Goal: Information Seeking & Learning: Learn about a topic

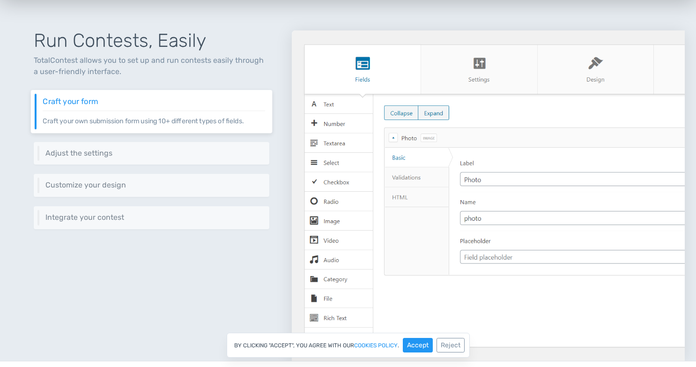
scroll to position [429, 0]
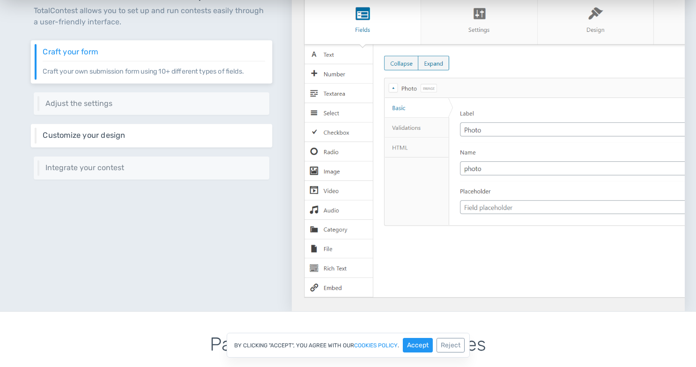
click at [204, 134] on h6 "Customize your design" at bounding box center [154, 135] width 223 height 8
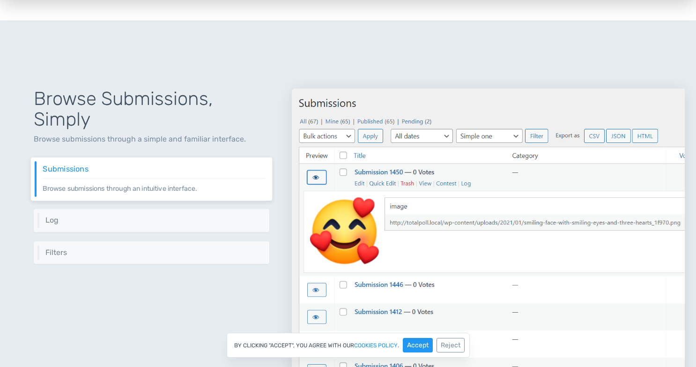
scroll to position [943, 0]
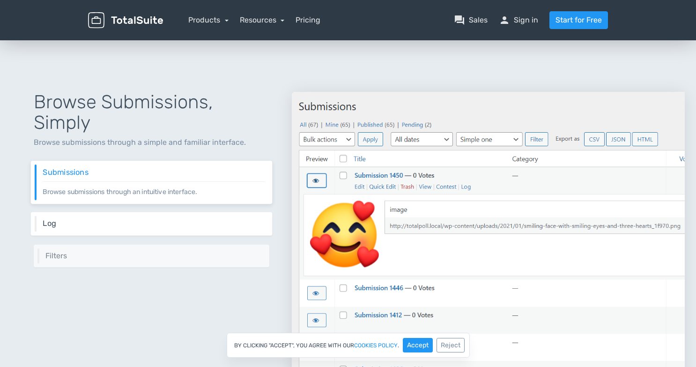
click at [208, 218] on div "Log Browse every request sent to TotalContest through a simple interface." at bounding box center [152, 223] width 242 height 23
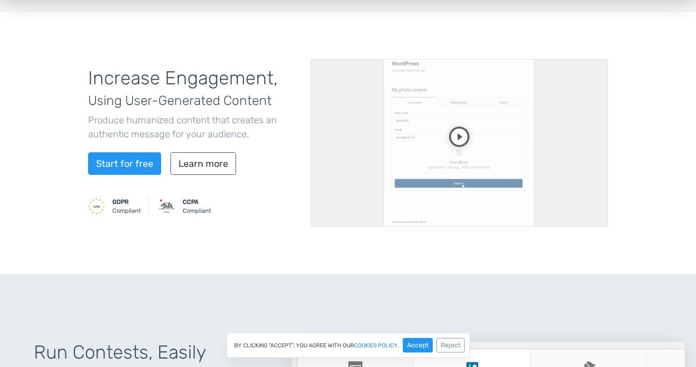
scroll to position [0, 0]
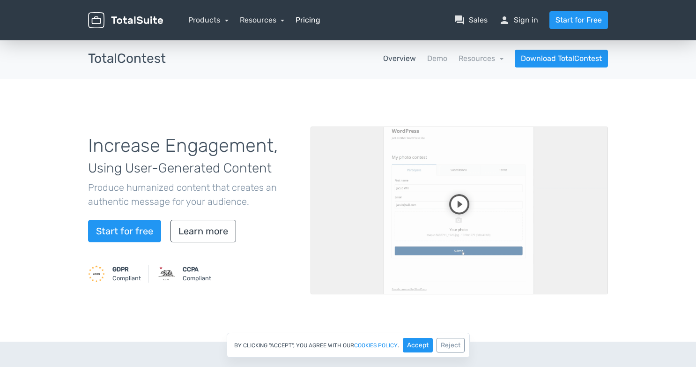
click at [311, 19] on link "Pricing" at bounding box center [308, 20] width 25 height 11
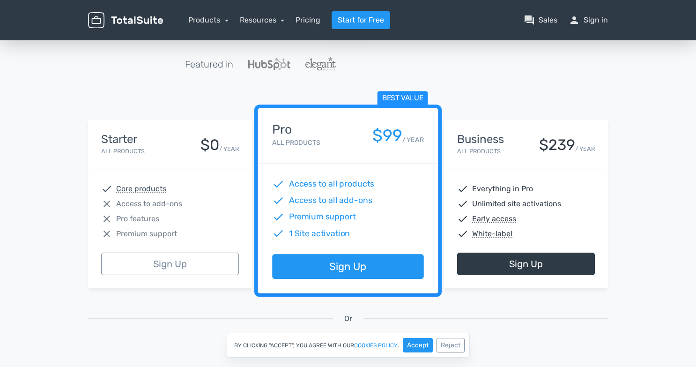
scroll to position [85, 0]
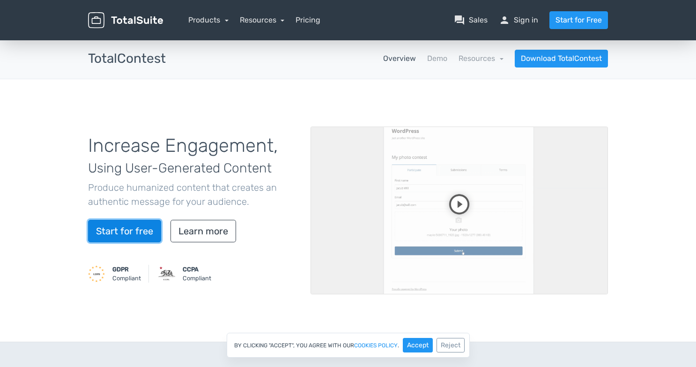
click at [130, 232] on link "Start for free" at bounding box center [124, 231] width 73 height 22
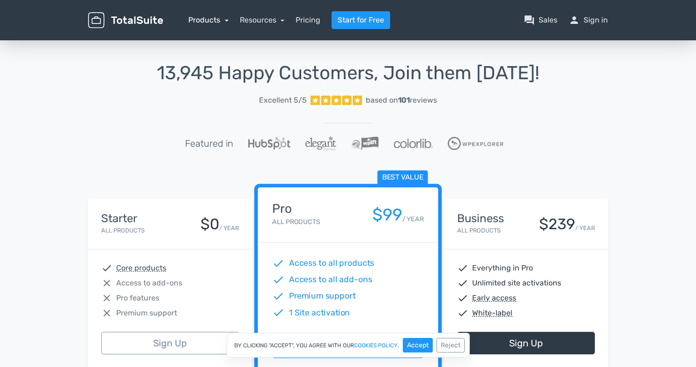
click at [221, 19] on link "Products" at bounding box center [208, 19] width 40 height 9
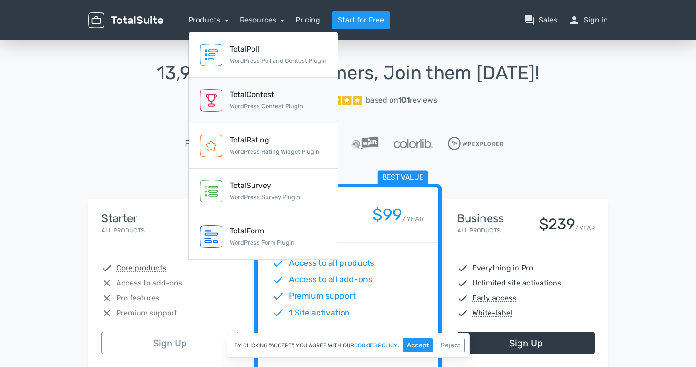
click at [256, 96] on div "TotalContest" at bounding box center [266, 94] width 73 height 11
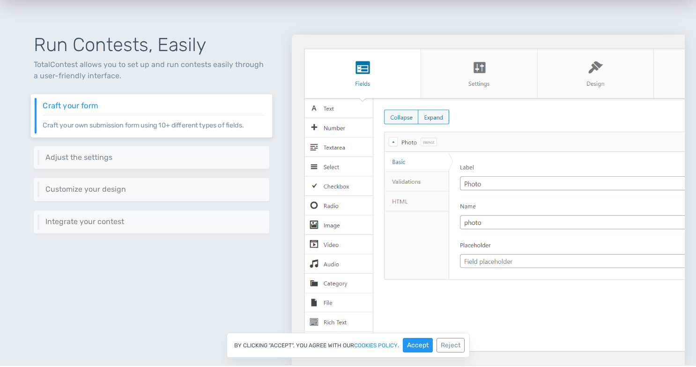
scroll to position [430, 0]
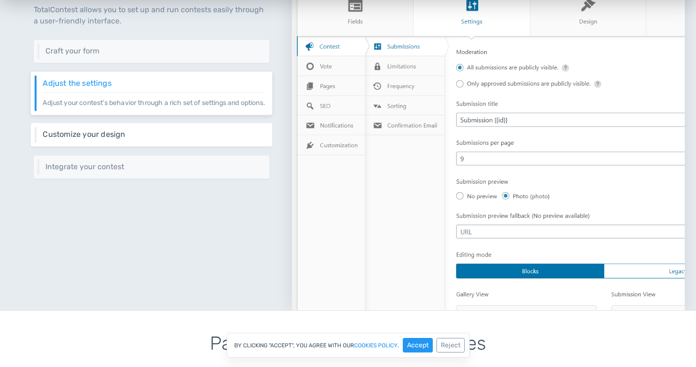
click at [205, 139] on p "Keep your website's design consistent by customizing the design to match your b…" at bounding box center [154, 139] width 223 height 0
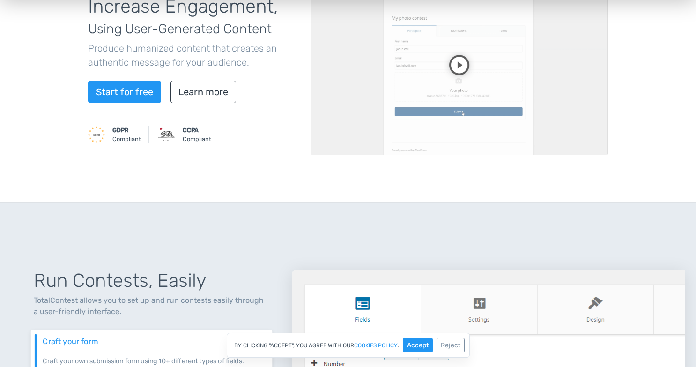
scroll to position [0, 0]
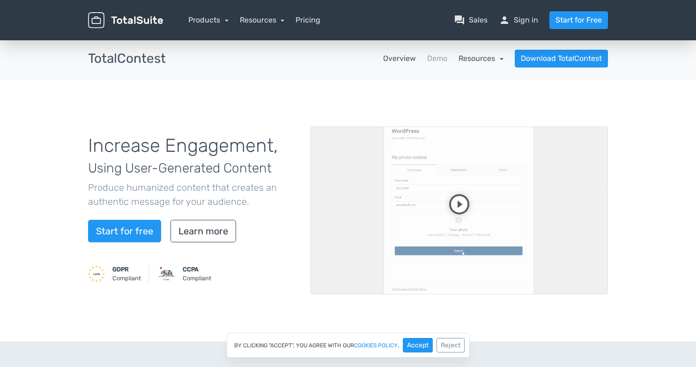
click at [500, 55] on link "Resources" at bounding box center [481, 58] width 45 height 9
click at [479, 80] on link "school Documentation" at bounding box center [460, 84] width 88 height 27
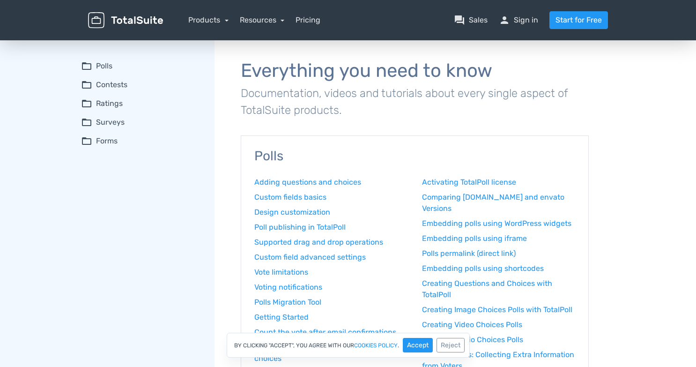
scroll to position [4, 0]
click at [134, 82] on summary "folder_open Contests" at bounding box center [141, 85] width 120 height 11
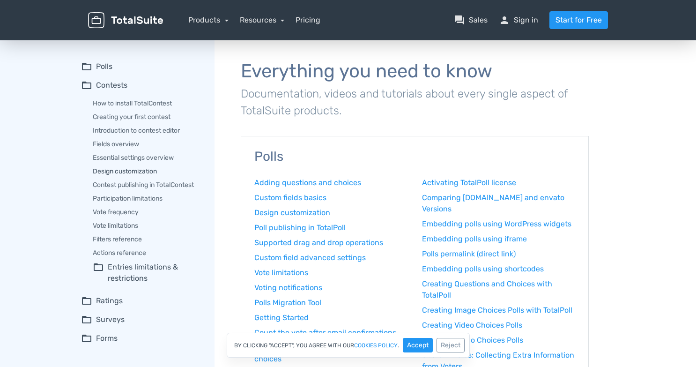
click at [141, 169] on link "Design customization" at bounding box center [147, 171] width 109 height 10
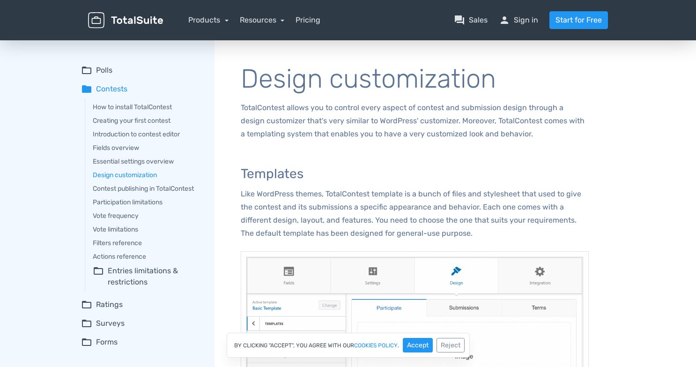
click at [116, 89] on summary "folder Contests" at bounding box center [141, 88] width 120 height 11
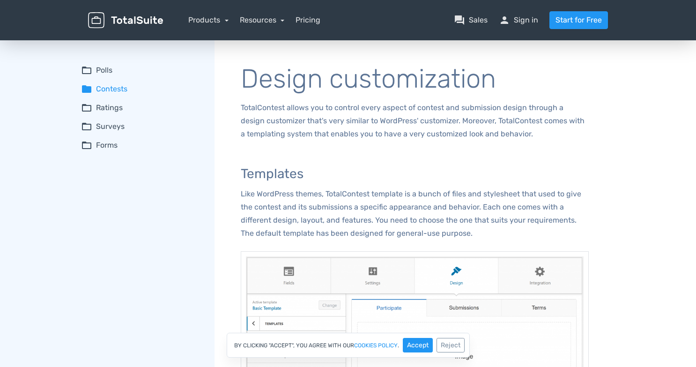
click at [106, 89] on summary "folder Contests" at bounding box center [141, 88] width 120 height 11
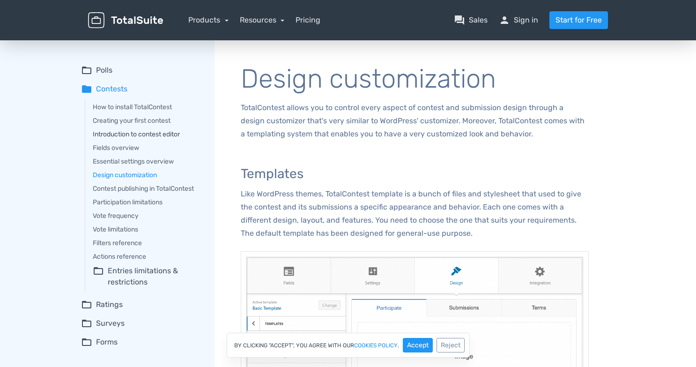
click at [140, 130] on link "Introduction to contest editor" at bounding box center [147, 134] width 109 height 10
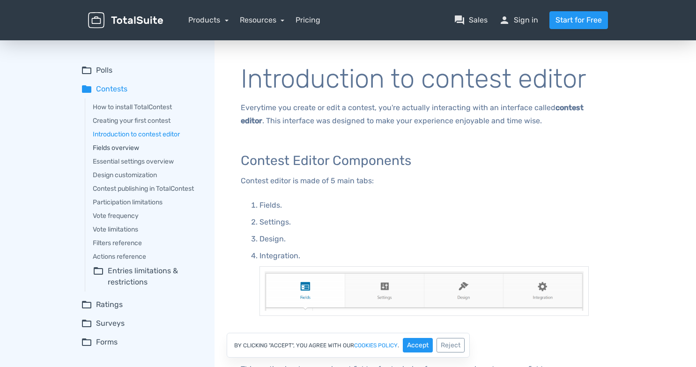
click at [134, 148] on link "Fields overview" at bounding box center [147, 148] width 109 height 10
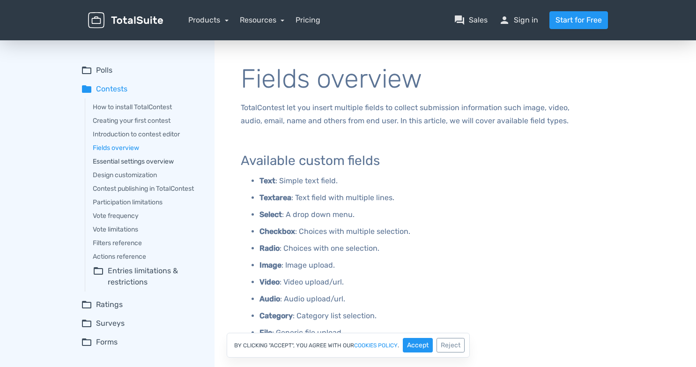
click at [139, 160] on link "Essential settings overview" at bounding box center [147, 161] width 109 height 10
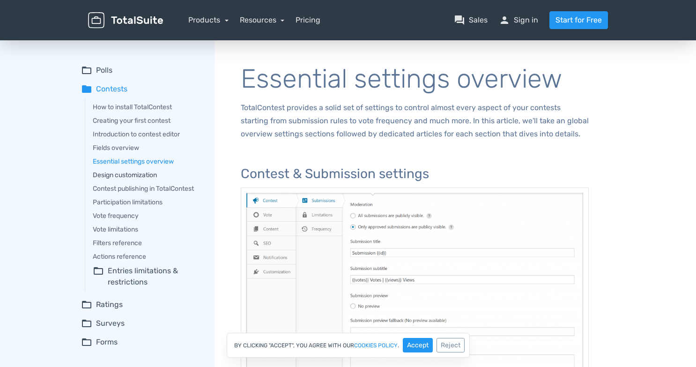
click at [150, 178] on link "Design customization" at bounding box center [147, 175] width 109 height 10
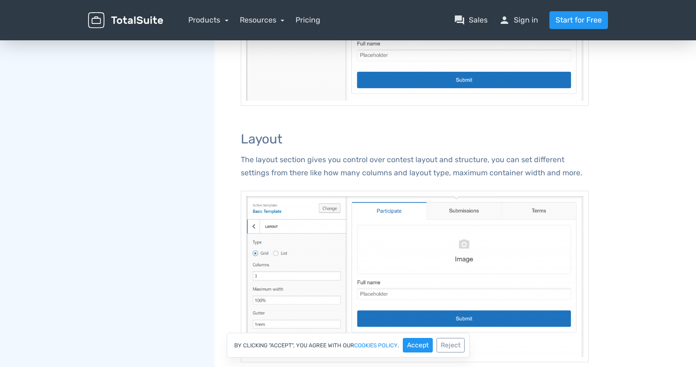
scroll to position [58, 0]
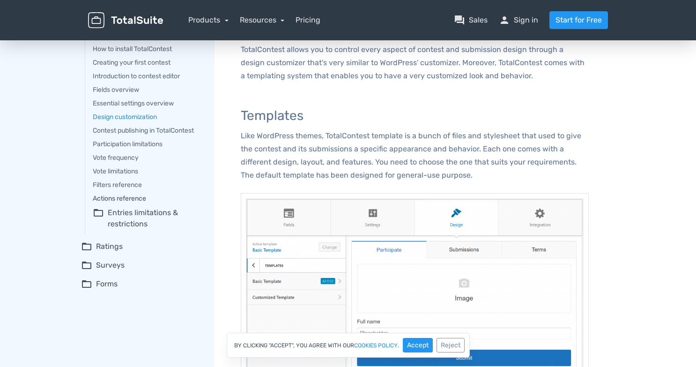
click at [136, 197] on link "Actions reference" at bounding box center [147, 198] width 109 height 10
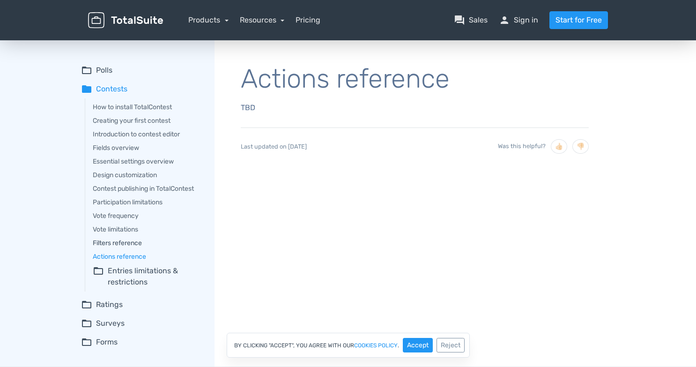
click at [116, 240] on link "Filters reference" at bounding box center [147, 243] width 109 height 10
click at [125, 225] on link "Vote limitations" at bounding box center [147, 229] width 109 height 10
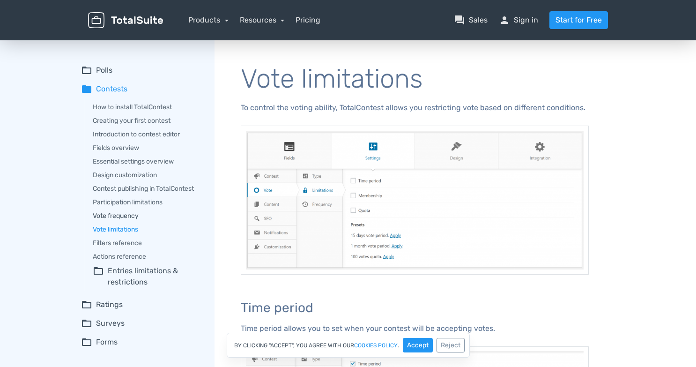
click at [126, 212] on link "Vote frequency" at bounding box center [147, 216] width 109 height 10
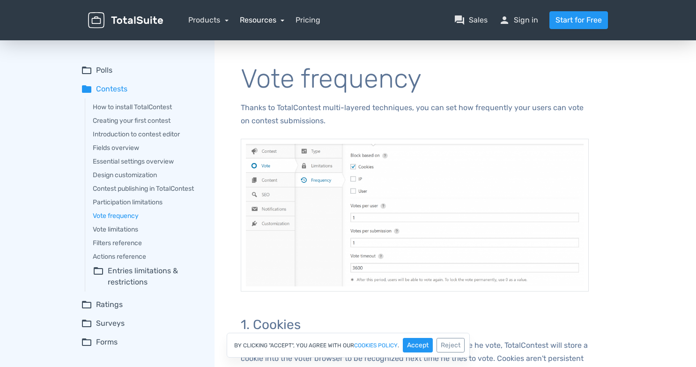
click at [282, 18] on link "Resources" at bounding box center [262, 19] width 45 height 9
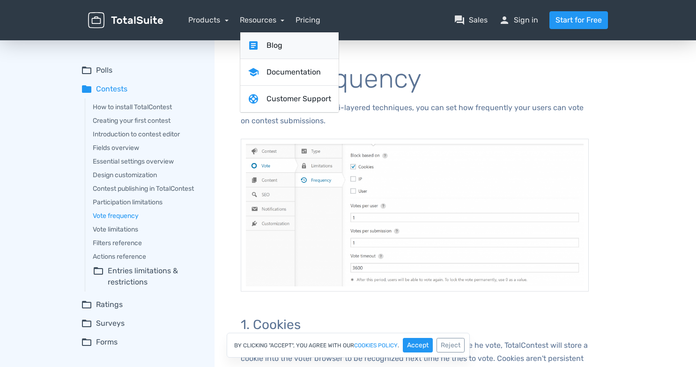
click at [273, 45] on link "article Blog" at bounding box center [289, 45] width 98 height 27
